Goal: Use online tool/utility: Utilize a website feature to perform a specific function

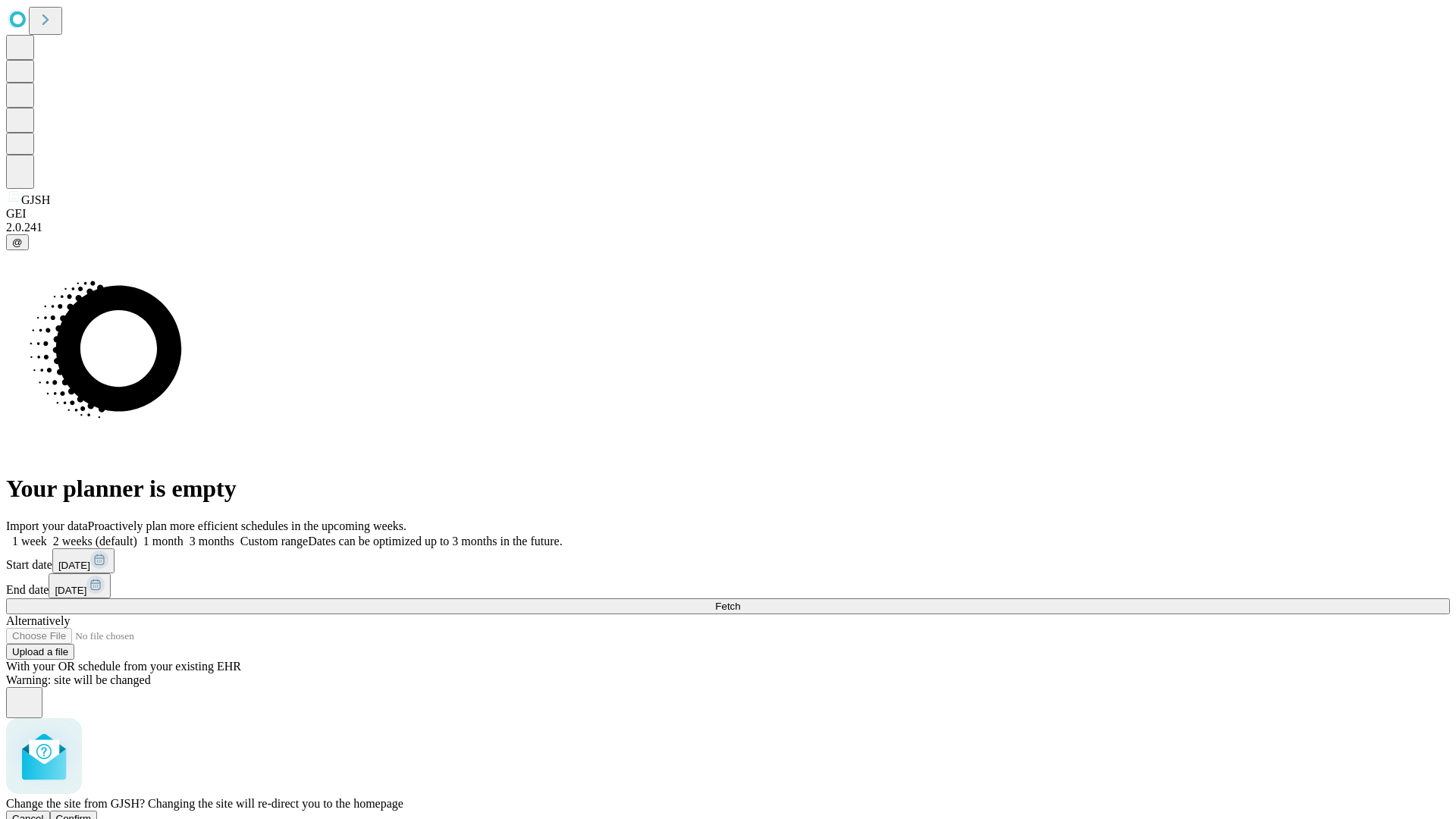
click at [92, 813] on span "Confirm" at bounding box center [74, 818] width 36 height 11
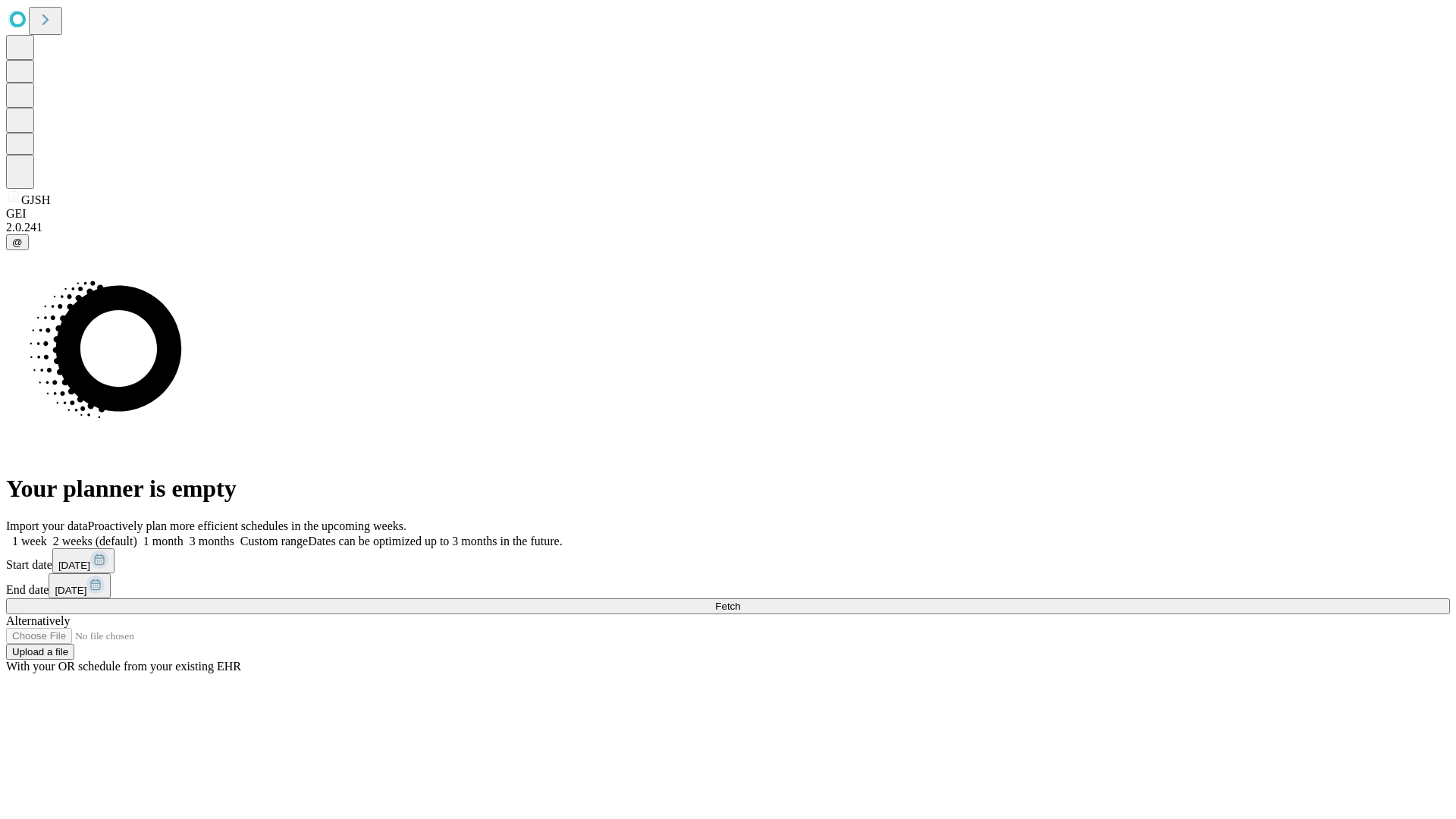
click at [47, 535] on label "1 week" at bounding box center [26, 541] width 41 height 13
click at [740, 601] on span "Fetch" at bounding box center [728, 606] width 25 height 11
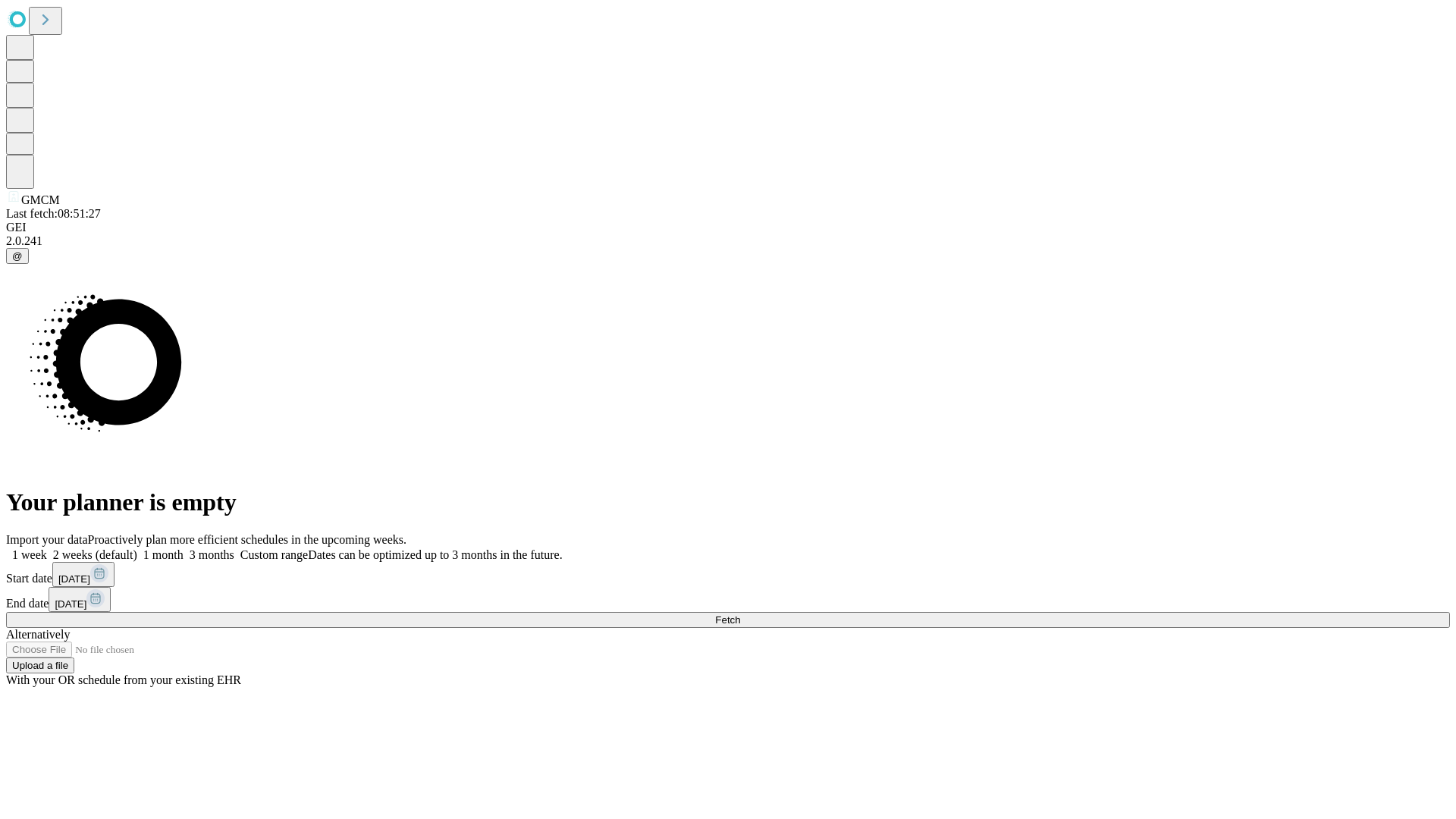
click at [47, 549] on label "1 week" at bounding box center [26, 555] width 41 height 13
click at [740, 614] on span "Fetch" at bounding box center [728, 620] width 25 height 11
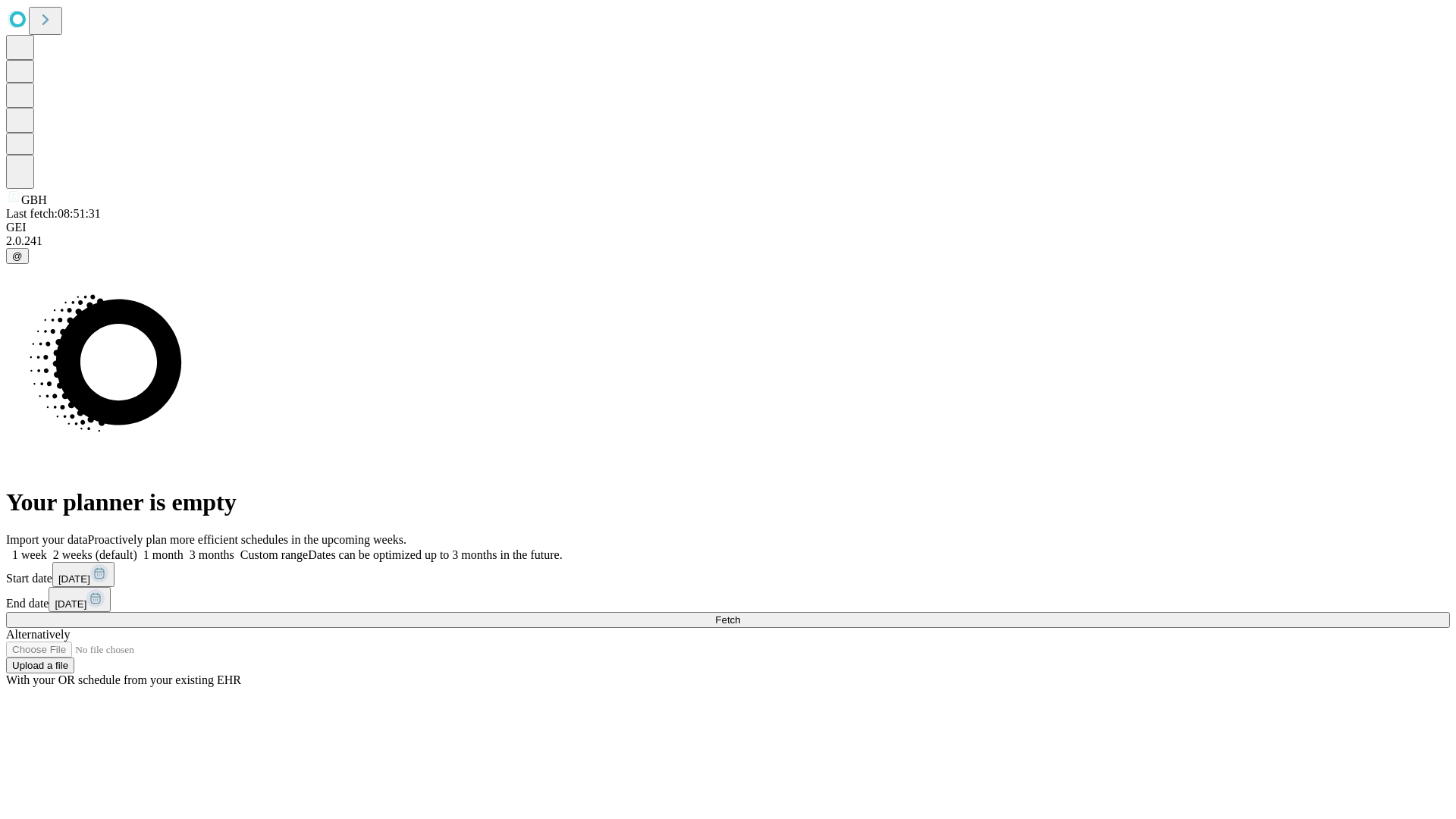
click at [47, 549] on label "1 week" at bounding box center [26, 555] width 41 height 13
click at [740, 614] on span "Fetch" at bounding box center [728, 620] width 25 height 11
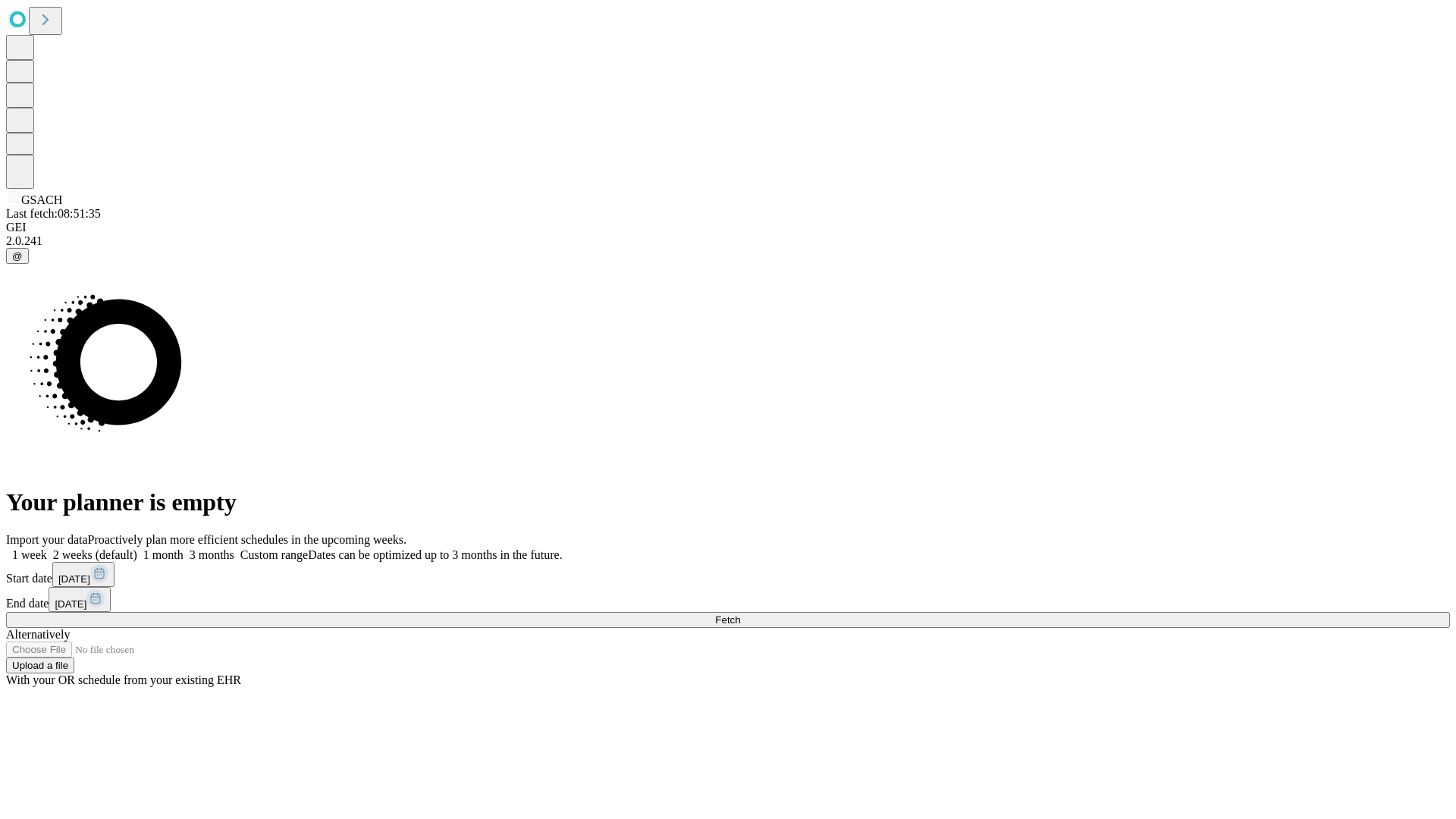
click at [47, 549] on label "1 week" at bounding box center [26, 555] width 41 height 13
click at [740, 614] on span "Fetch" at bounding box center [728, 620] width 25 height 11
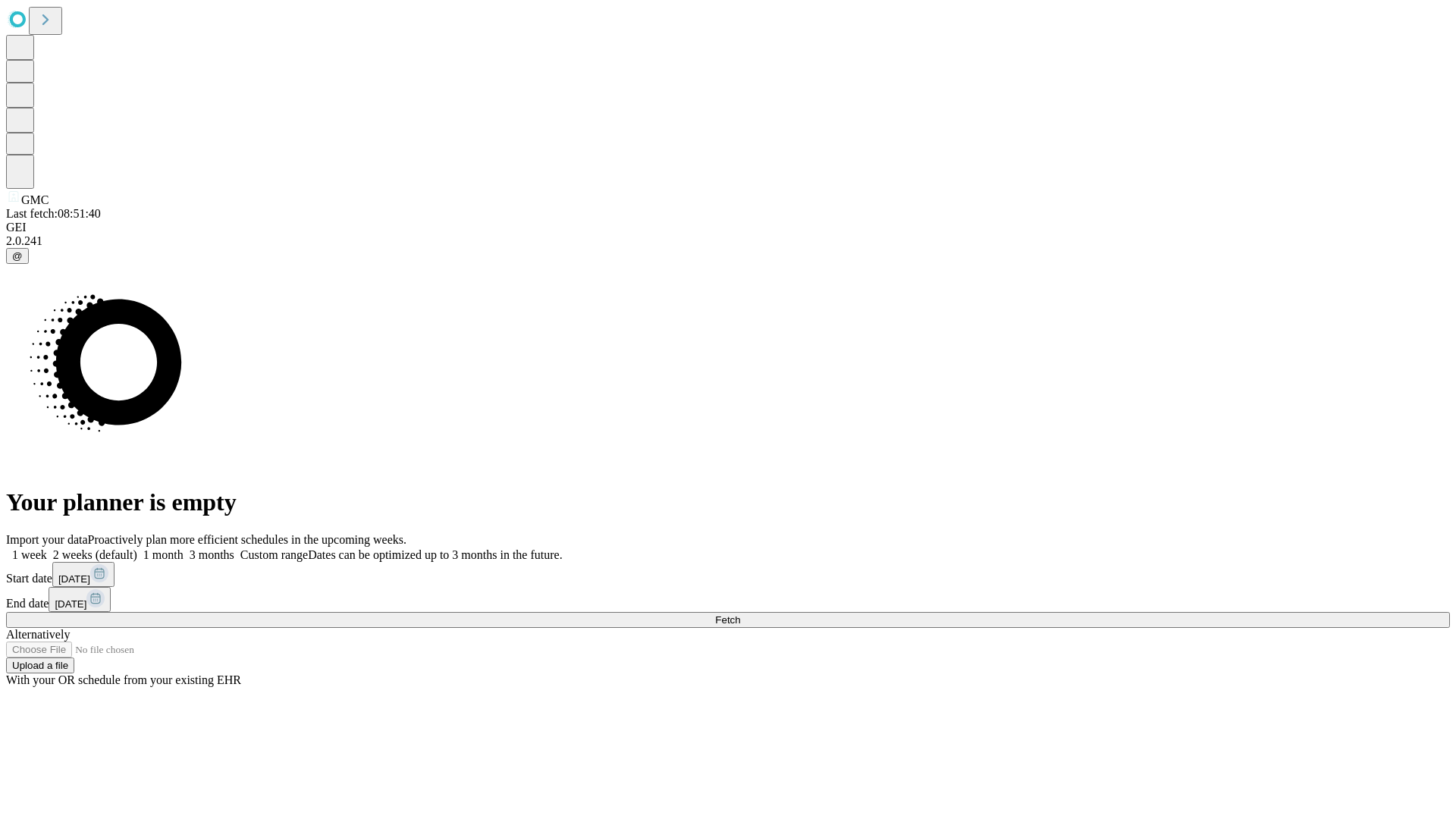
click at [47, 549] on label "1 week" at bounding box center [26, 555] width 41 height 13
click at [740, 614] on span "Fetch" at bounding box center [728, 620] width 25 height 11
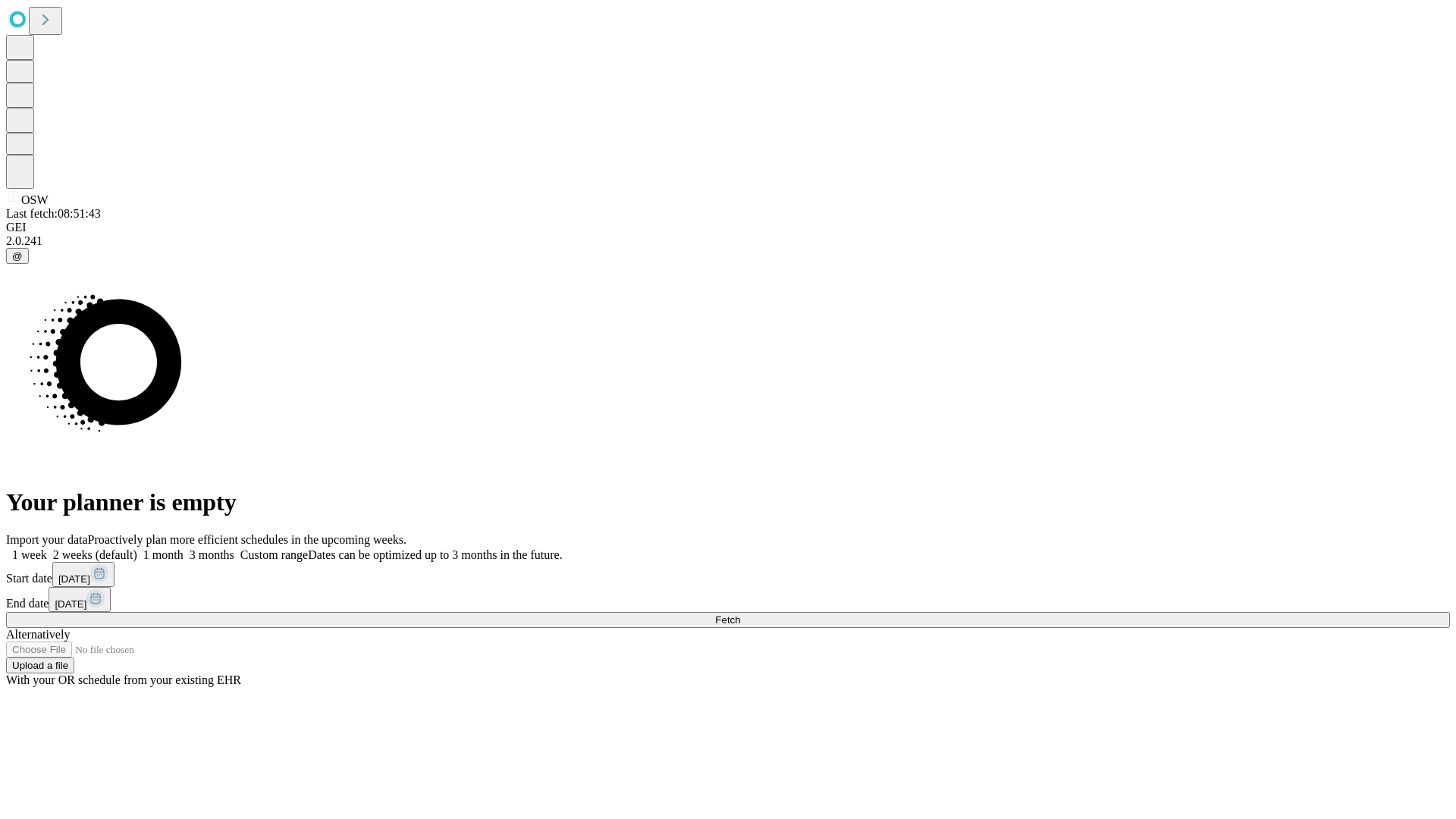
click at [740, 614] on span "Fetch" at bounding box center [728, 620] width 25 height 11
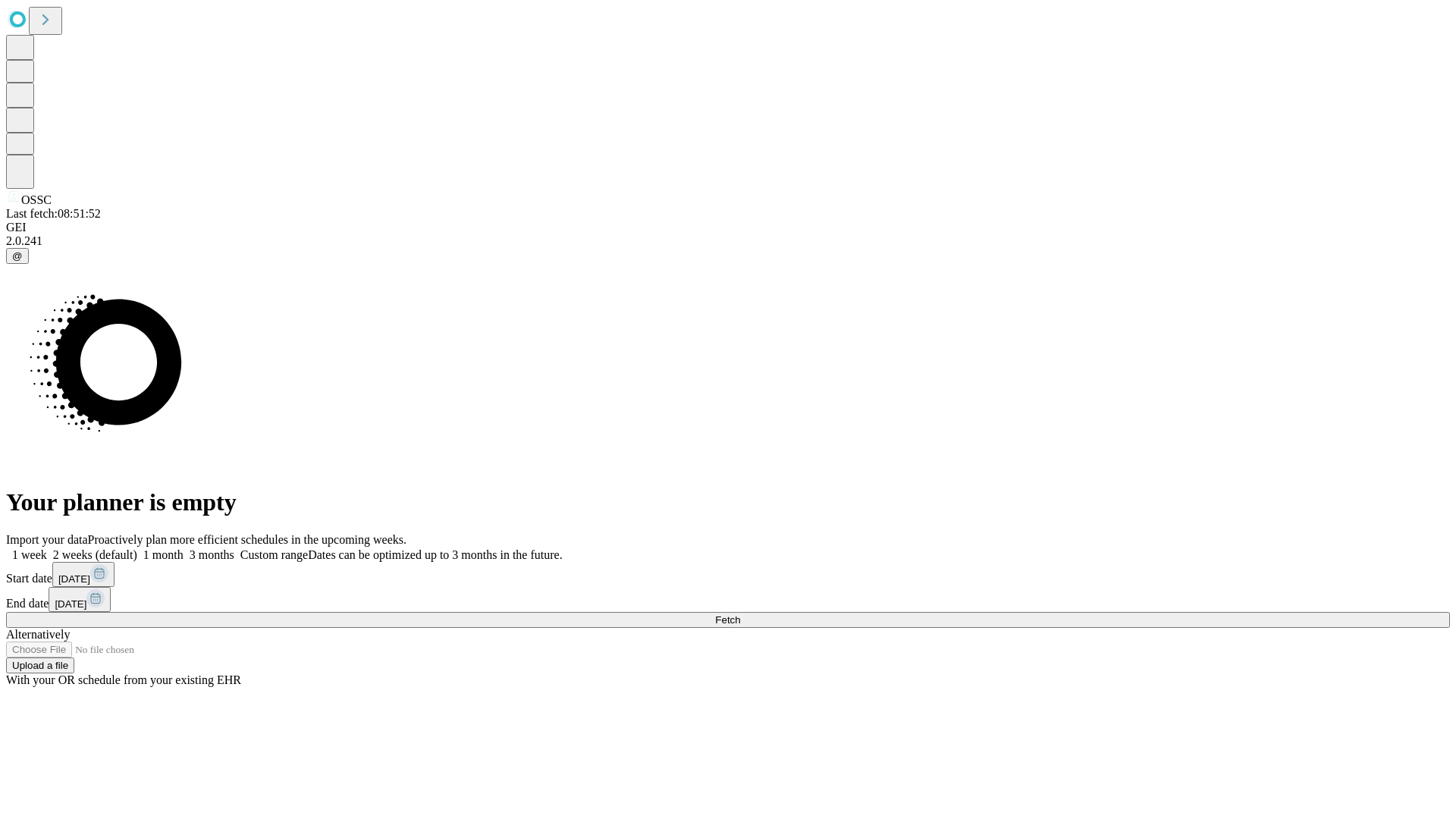
click at [47, 549] on label "1 week" at bounding box center [26, 555] width 41 height 13
click at [740, 614] on span "Fetch" at bounding box center [728, 620] width 25 height 11
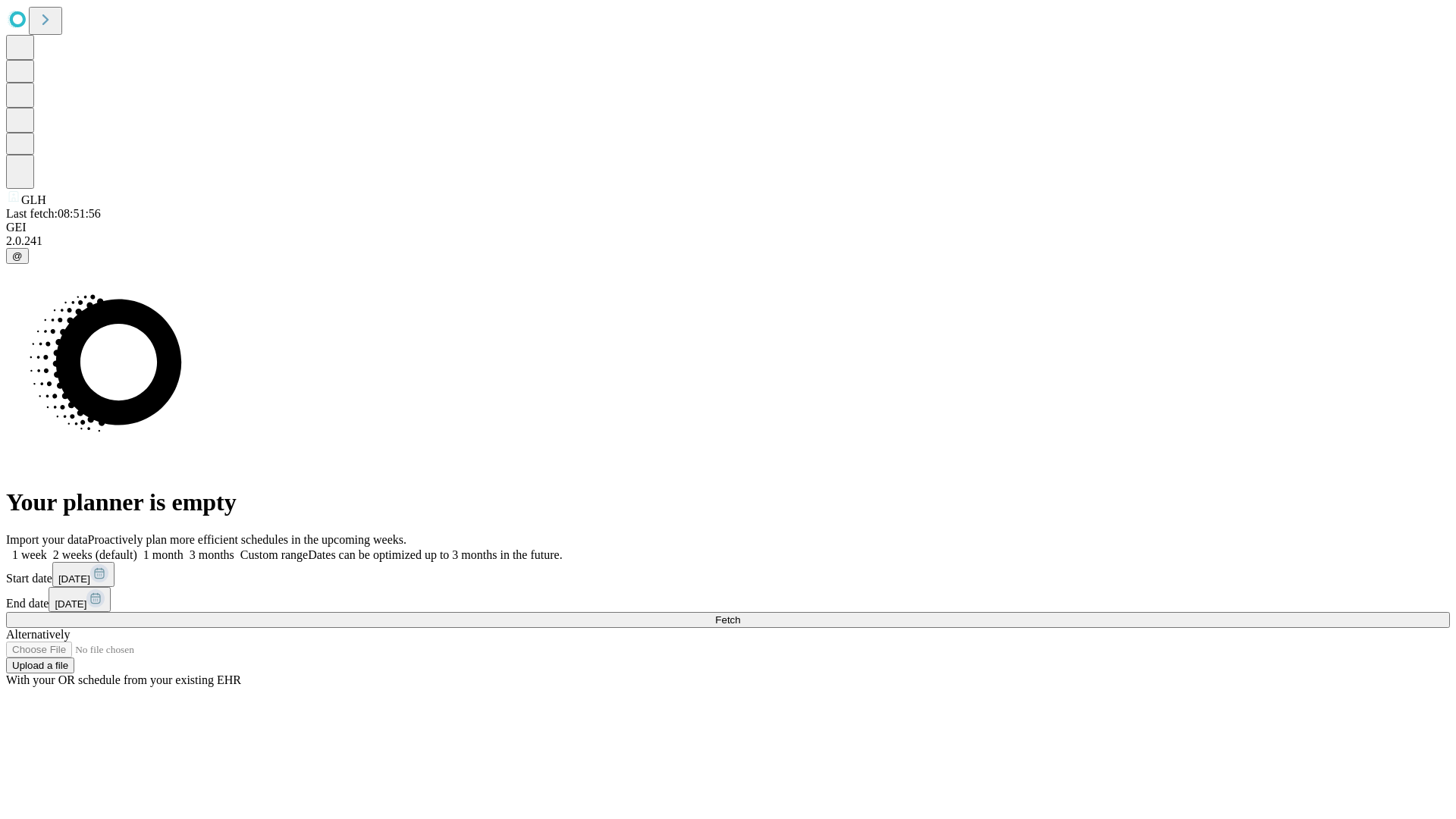
click at [47, 549] on label "1 week" at bounding box center [26, 555] width 41 height 13
click at [740, 614] on span "Fetch" at bounding box center [728, 620] width 25 height 11
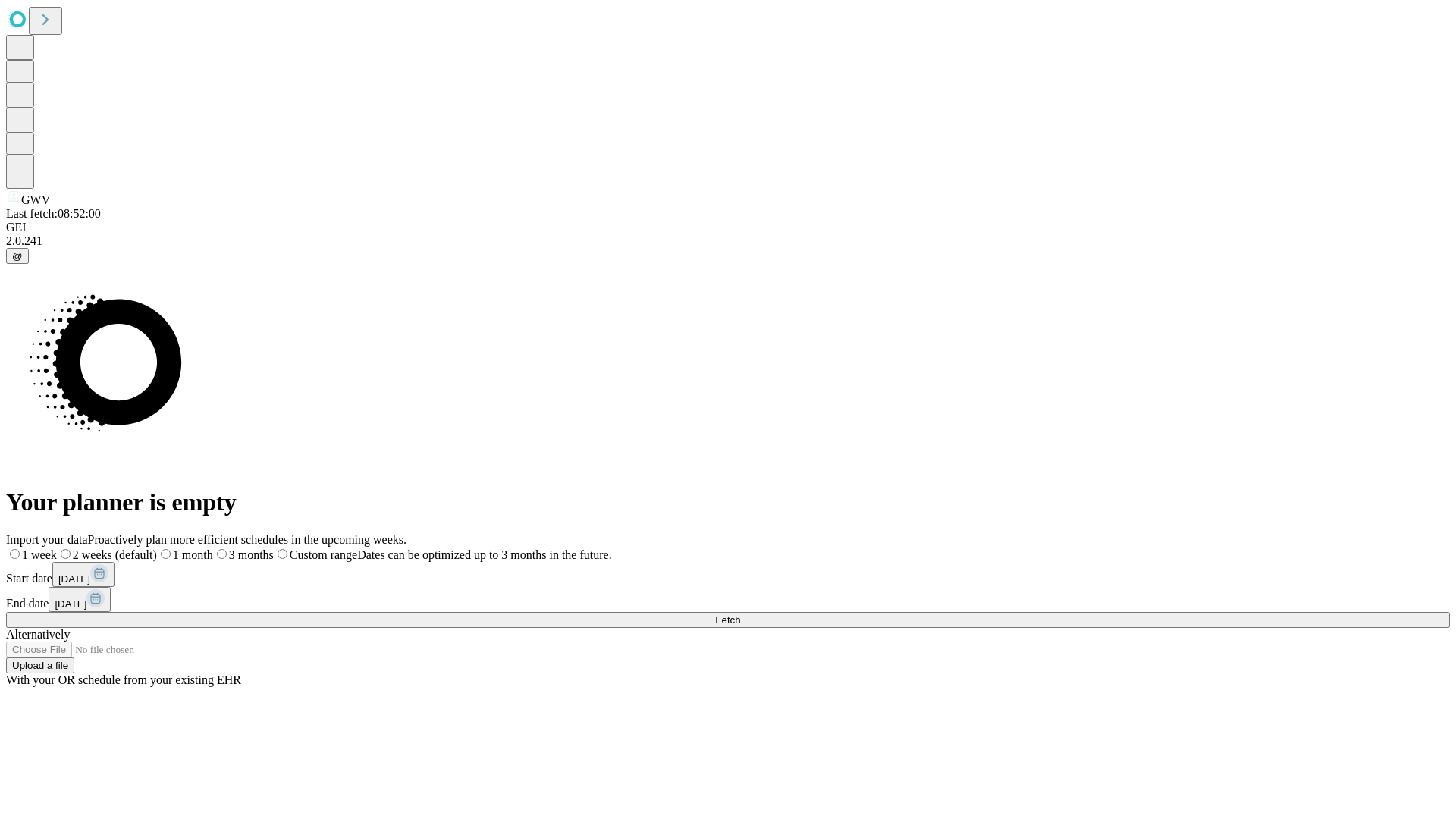
click at [57, 549] on label "1 week" at bounding box center [31, 555] width 51 height 13
click at [740, 614] on span "Fetch" at bounding box center [728, 620] width 25 height 11
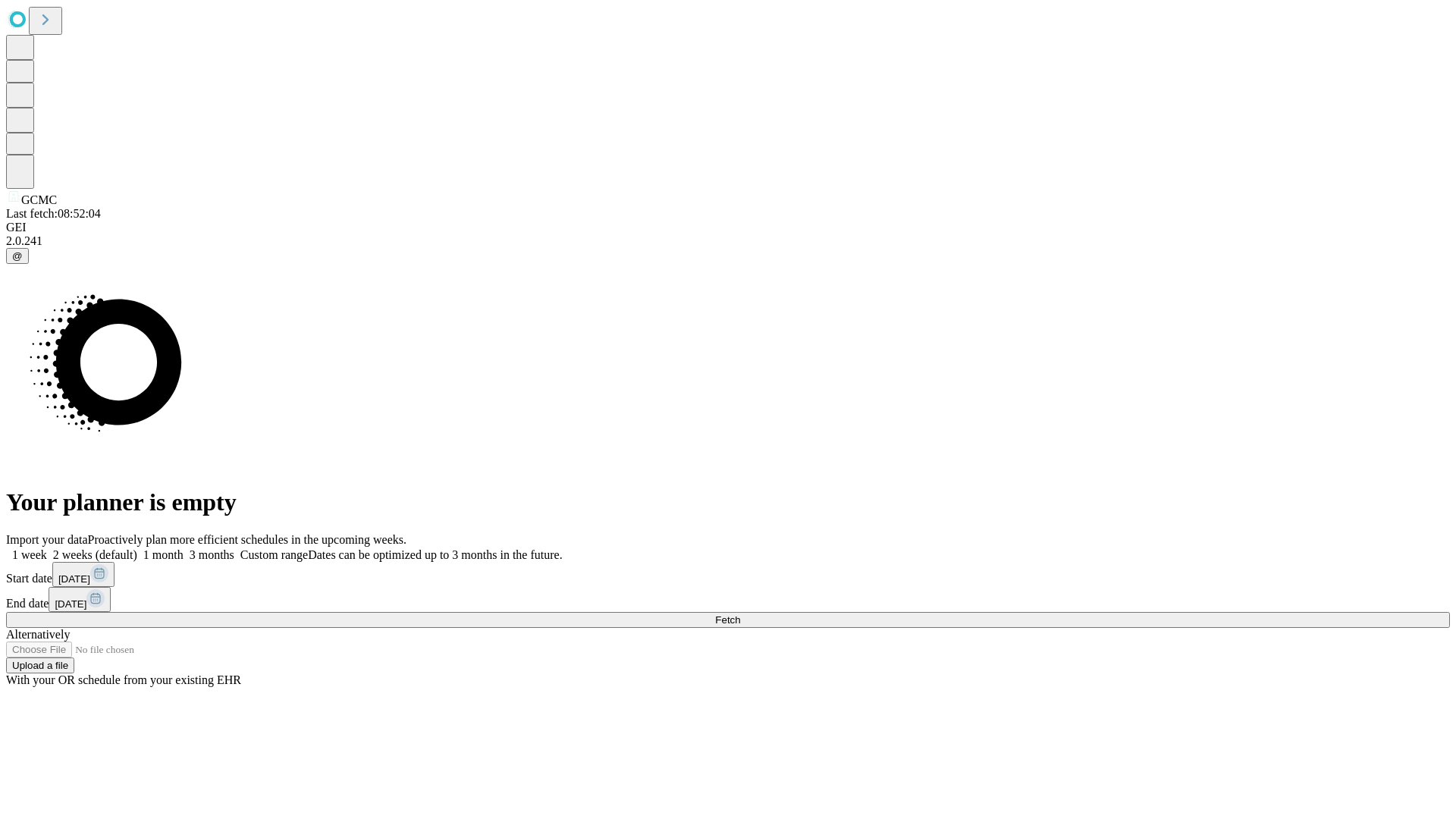
click at [47, 549] on label "1 week" at bounding box center [26, 555] width 41 height 13
click at [740, 614] on span "Fetch" at bounding box center [728, 620] width 25 height 11
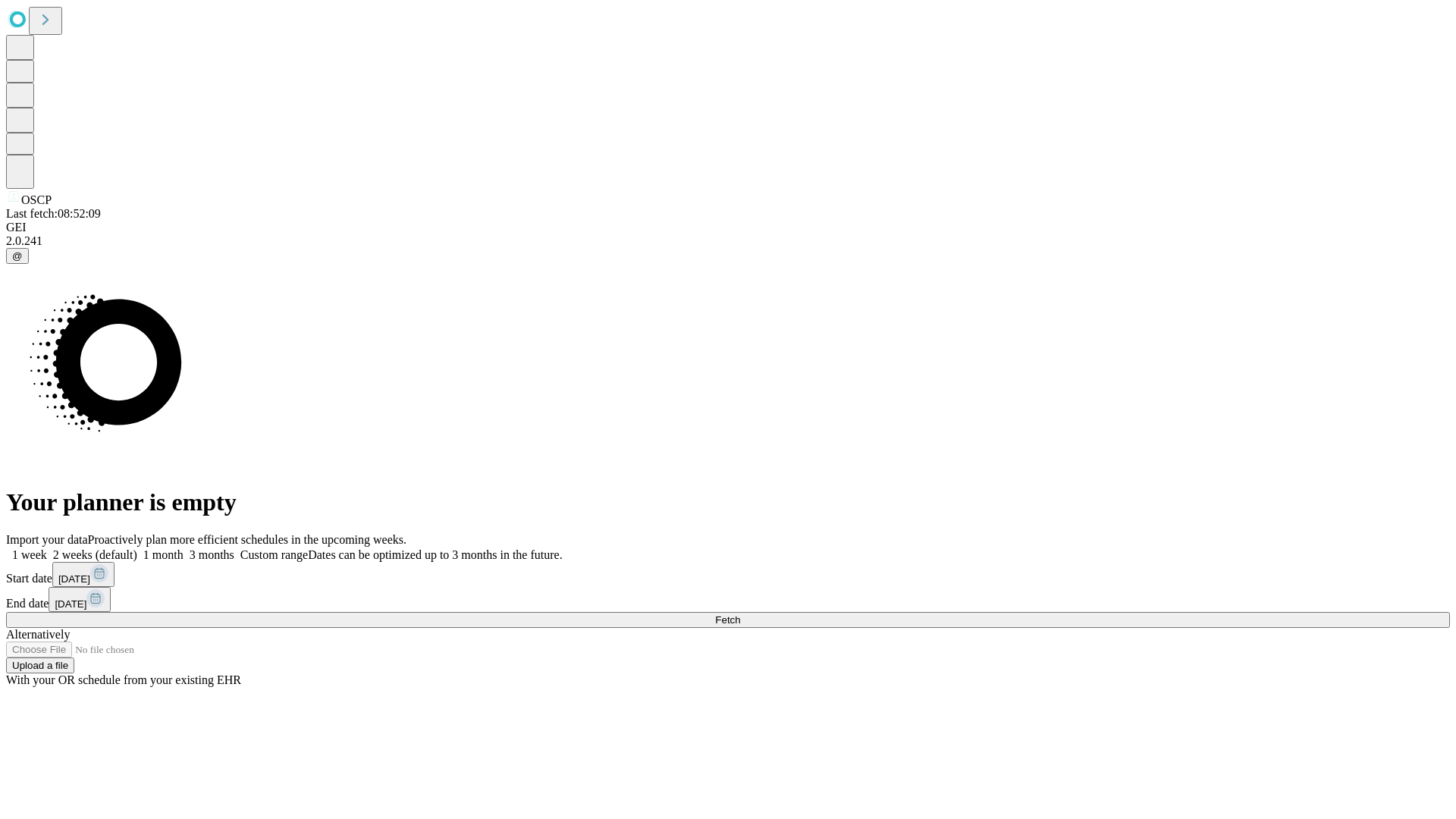
click at [47, 549] on label "1 week" at bounding box center [26, 555] width 41 height 13
click at [740, 614] on span "Fetch" at bounding box center [728, 620] width 25 height 11
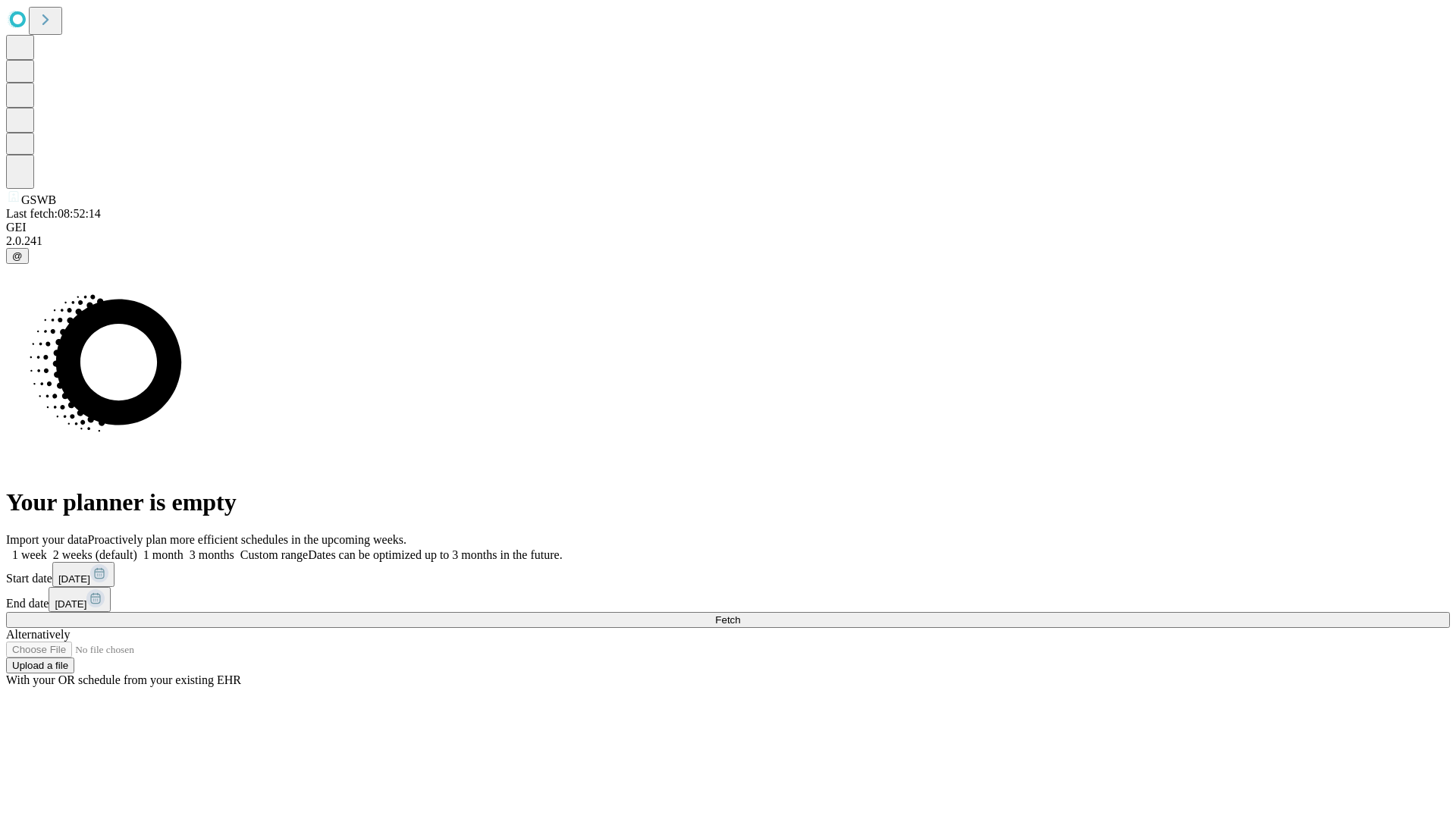
click at [47, 549] on label "1 week" at bounding box center [26, 555] width 41 height 13
click at [740, 614] on span "Fetch" at bounding box center [728, 620] width 25 height 11
